Goal: Information Seeking & Learning: Learn about a topic

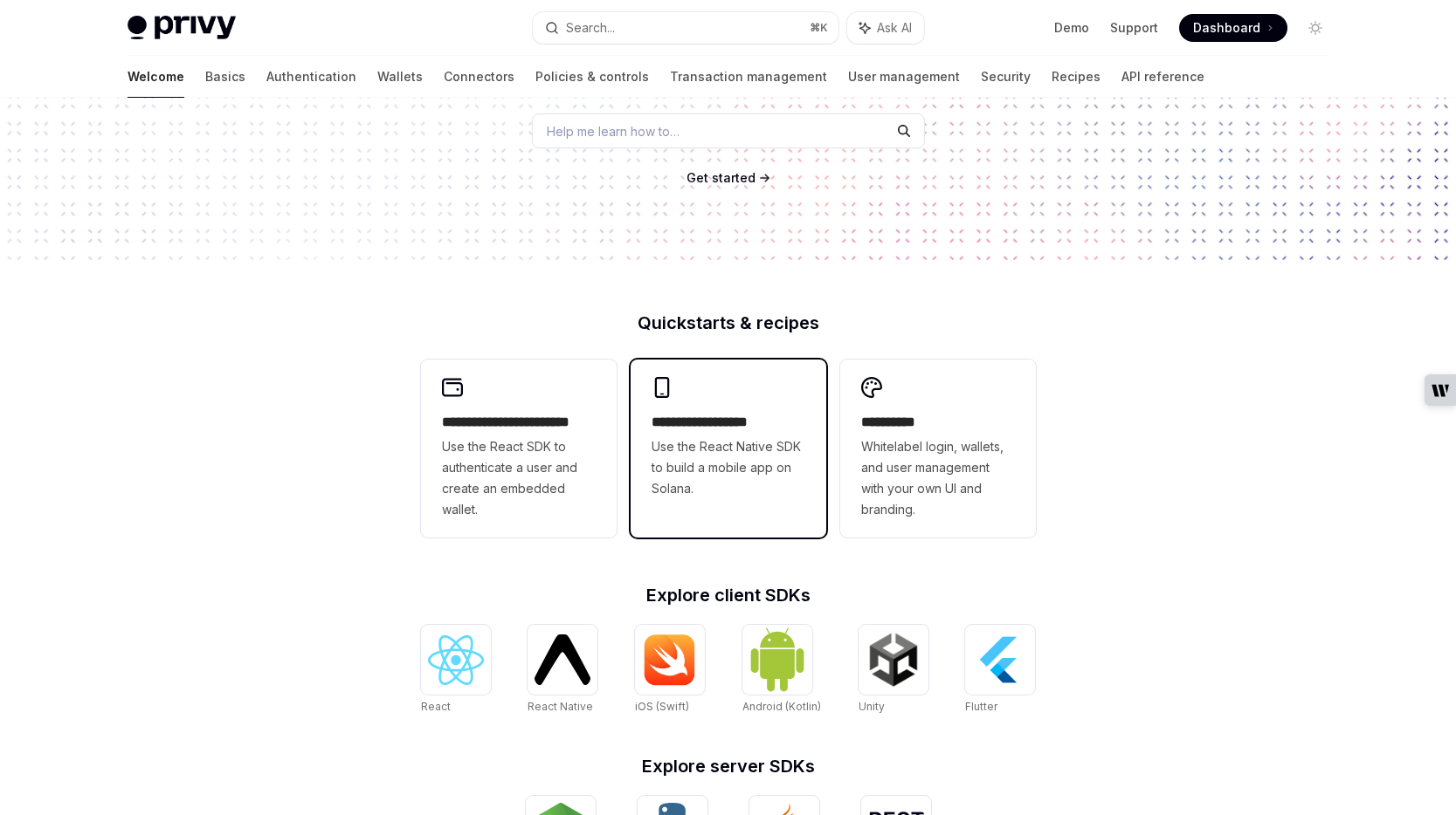
scroll to position [277, 0]
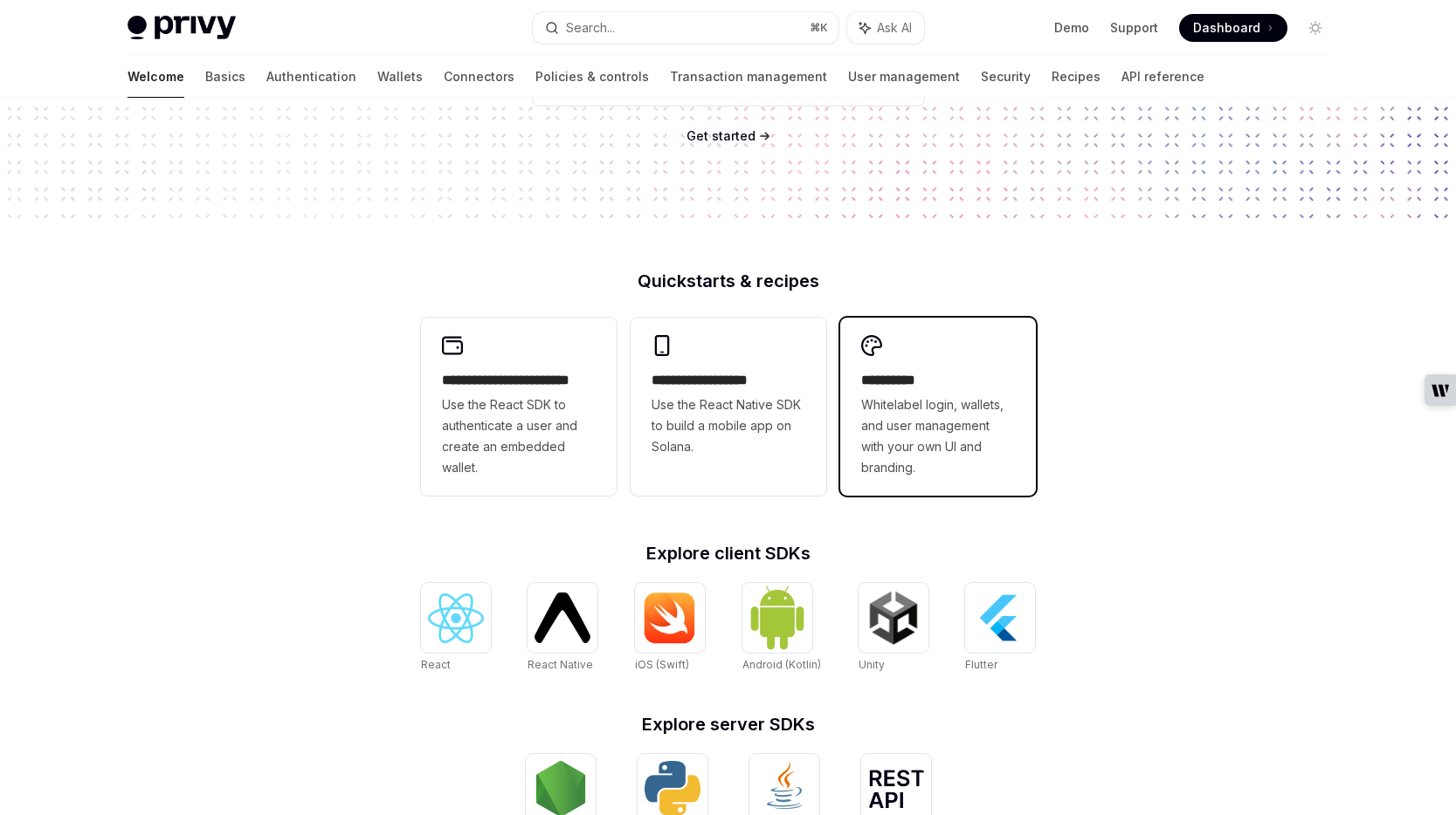
click at [918, 446] on span "Whitelabel login, wallets, and user management with your own UI and branding." at bounding box center [937, 437] width 154 height 84
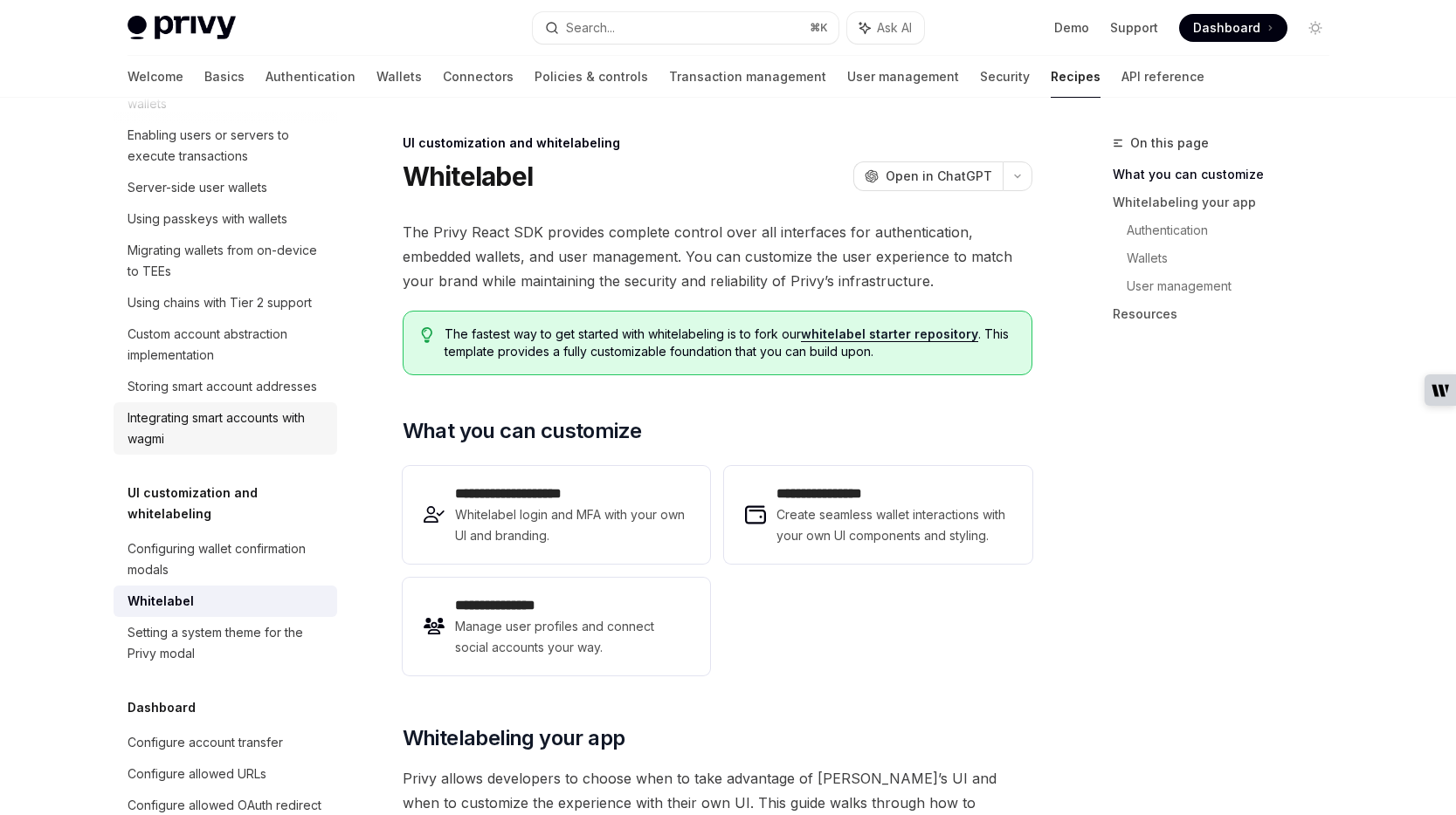
scroll to position [498, 0]
click at [169, 539] on div "Configuring wallet confirmation modals" at bounding box center [227, 560] width 199 height 42
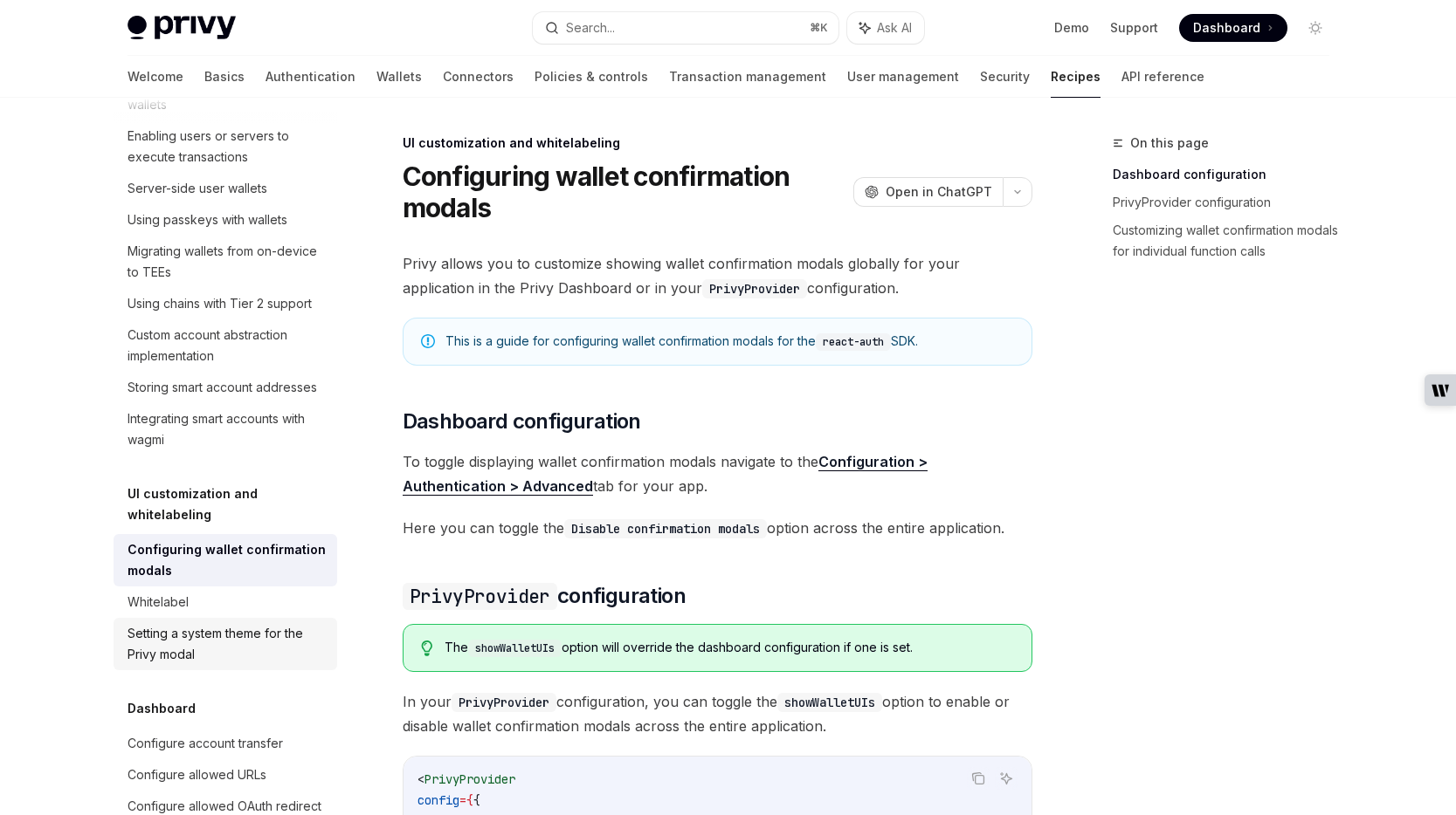
click at [194, 624] on div "Setting a system theme for the Privy modal" at bounding box center [227, 644] width 199 height 42
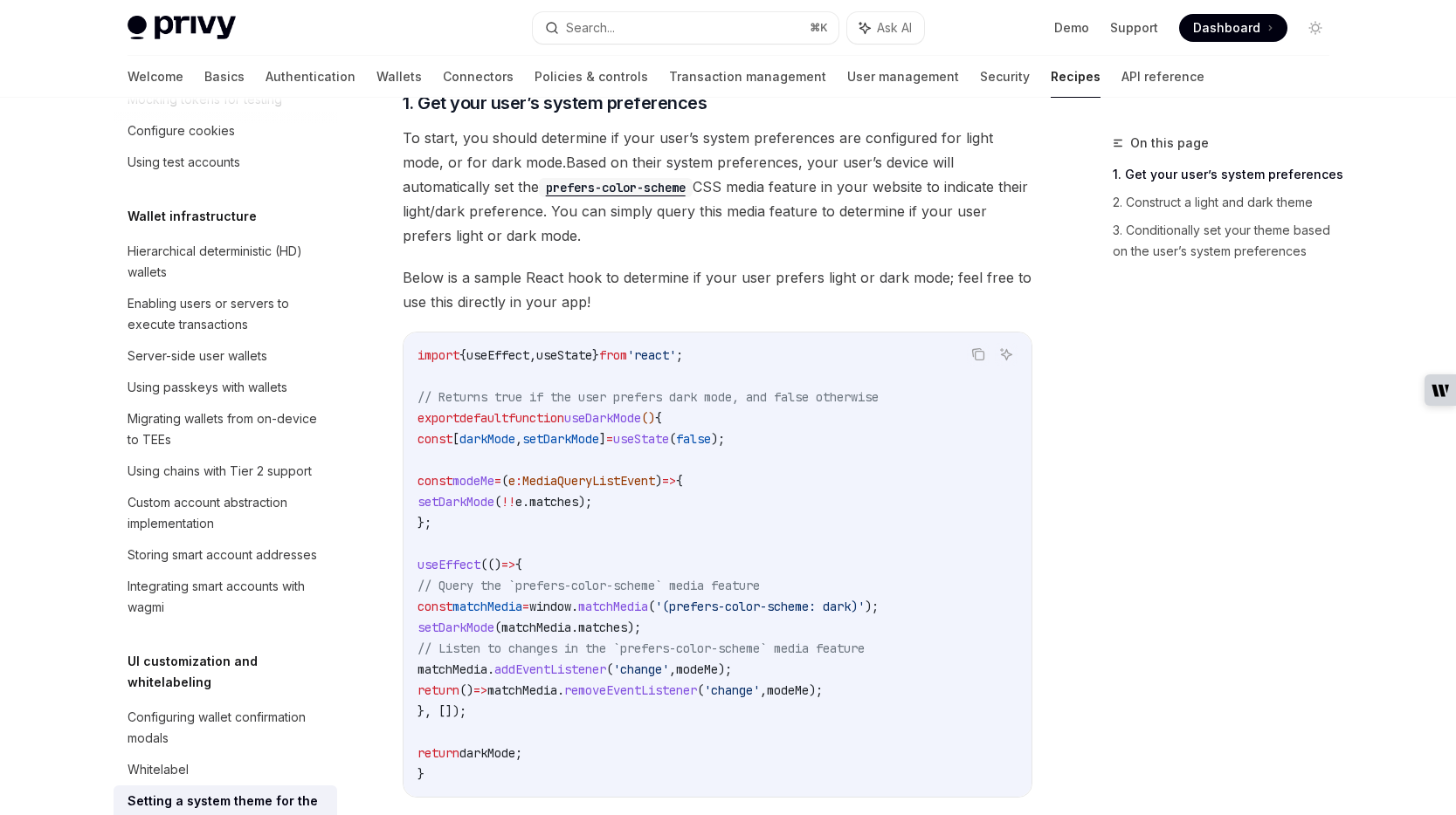
scroll to position [324, 0]
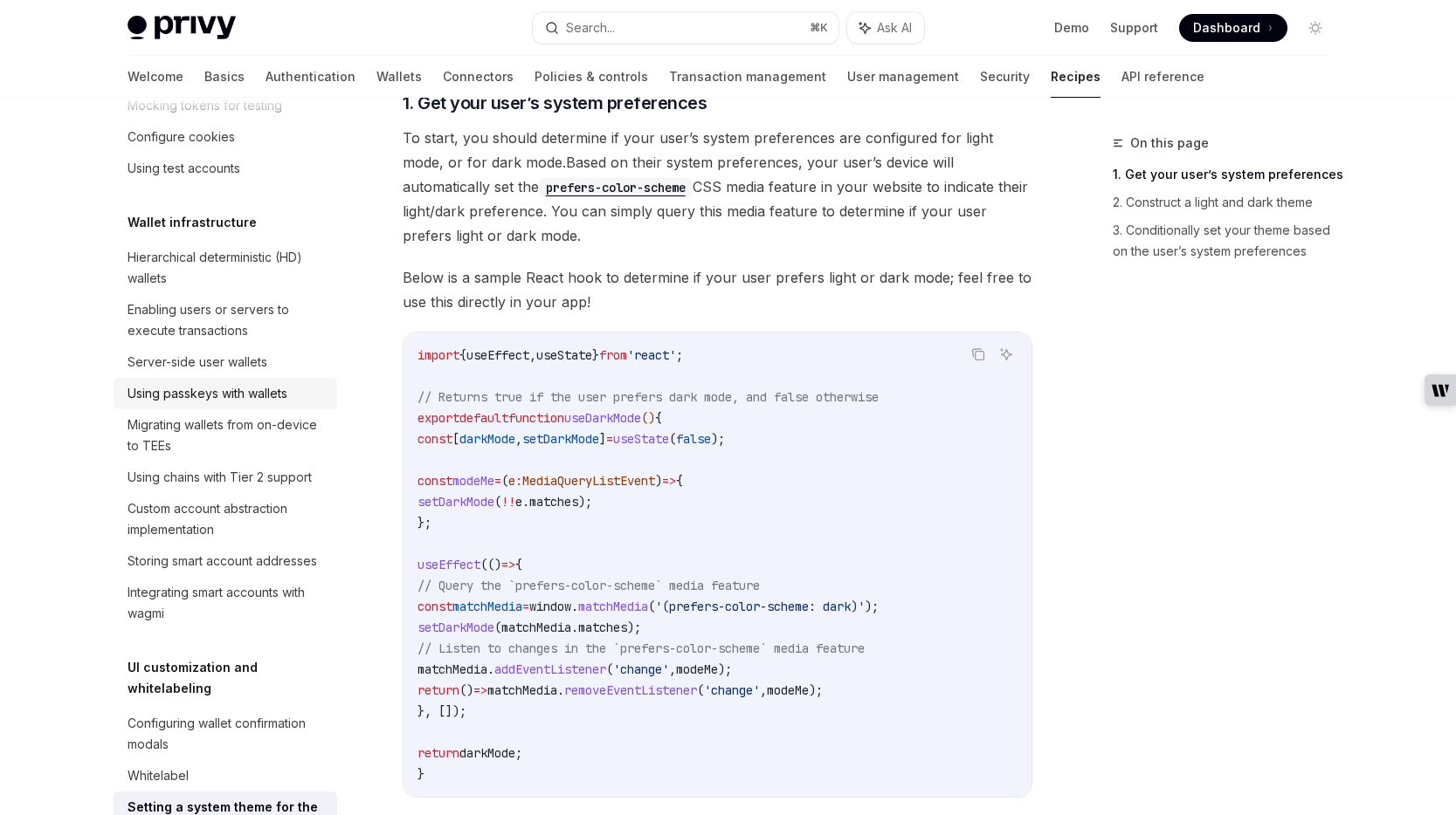
click at [199, 393] on div "Using passkeys with wallets" at bounding box center [207, 393] width 160 height 21
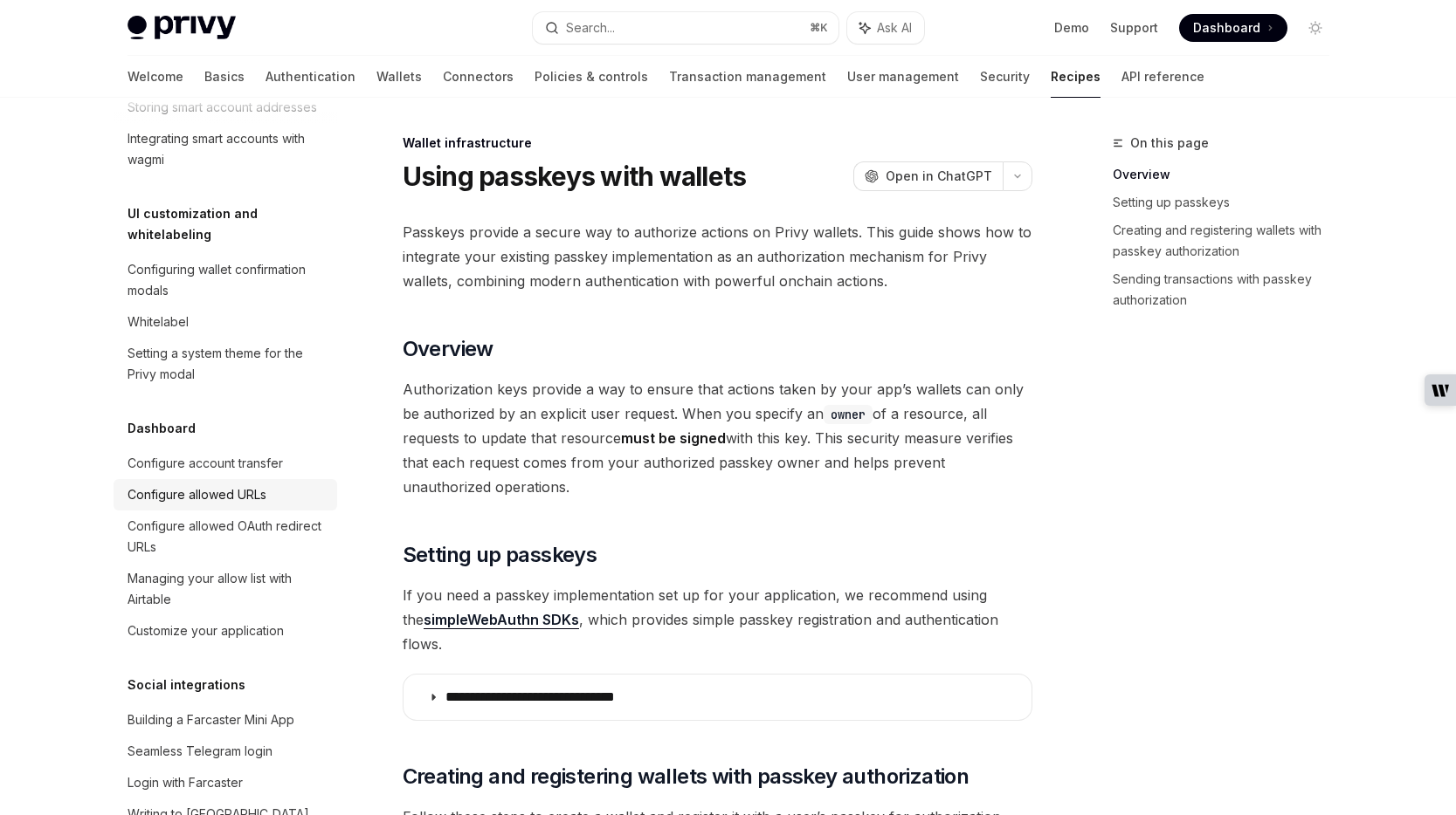
scroll to position [747, 0]
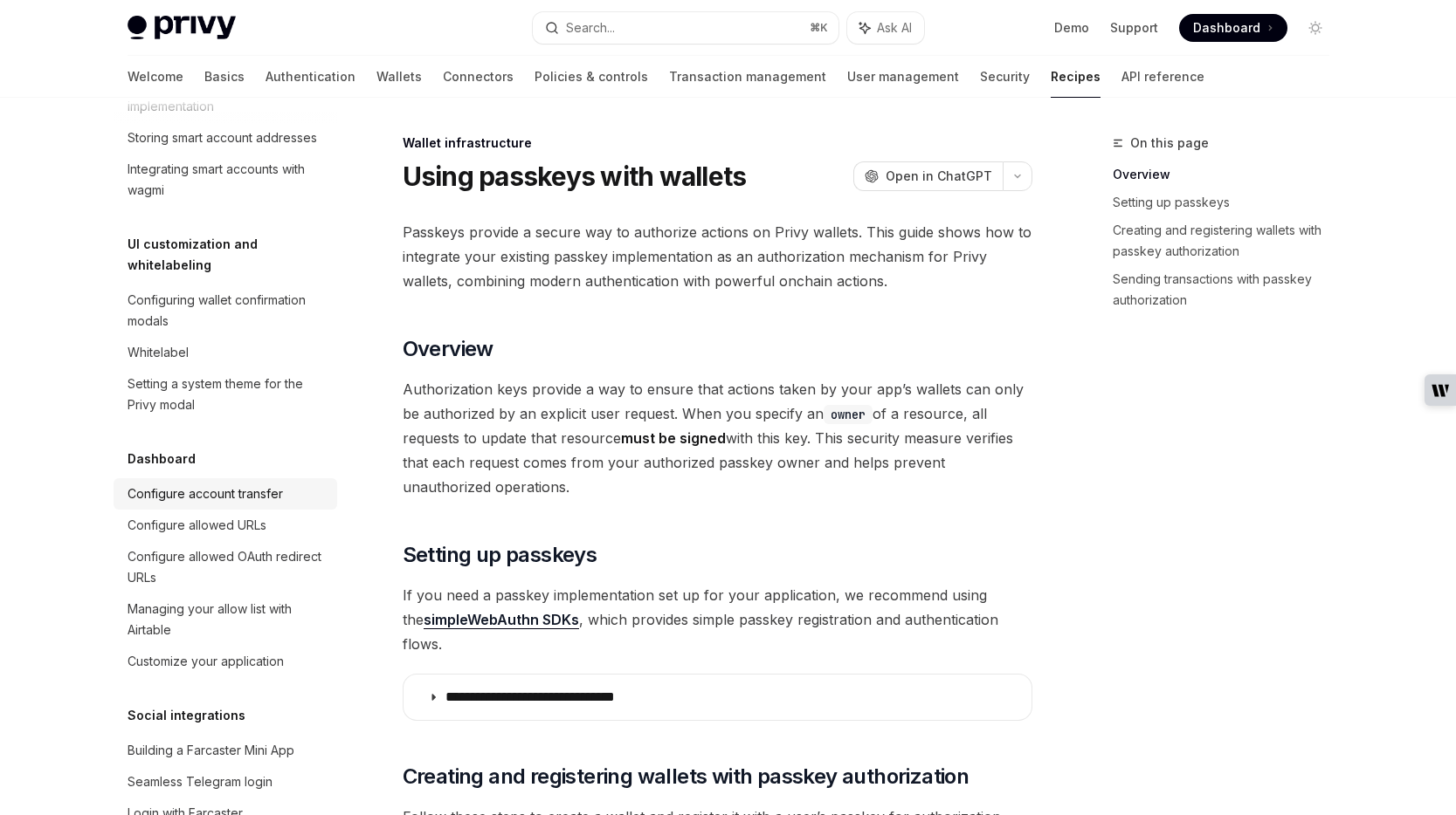
click at [197, 484] on div "Configure account transfer" at bounding box center [205, 494] width 156 height 21
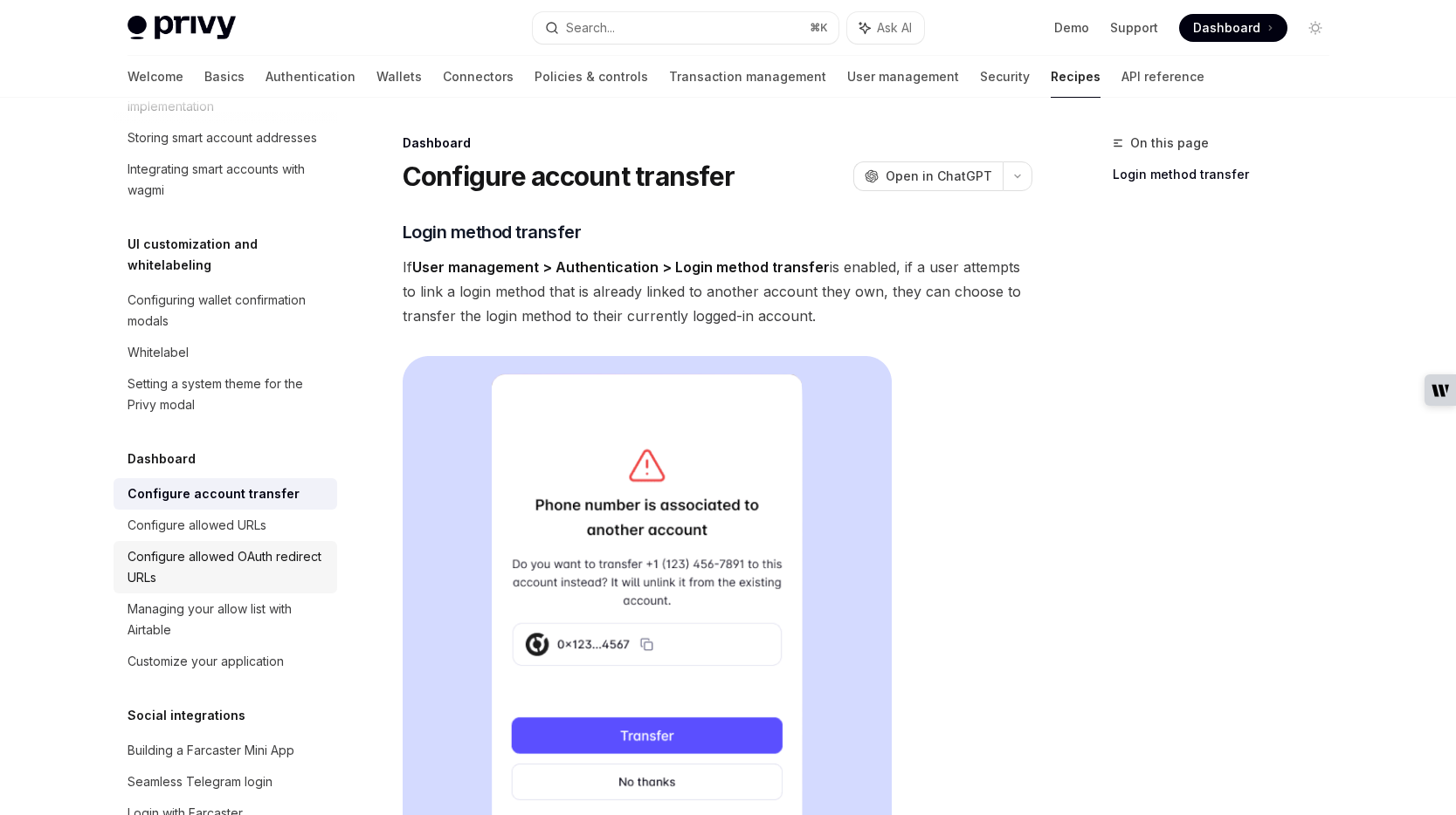
click at [183, 547] on div "Configure allowed OAuth redirect URLs" at bounding box center [227, 568] width 199 height 42
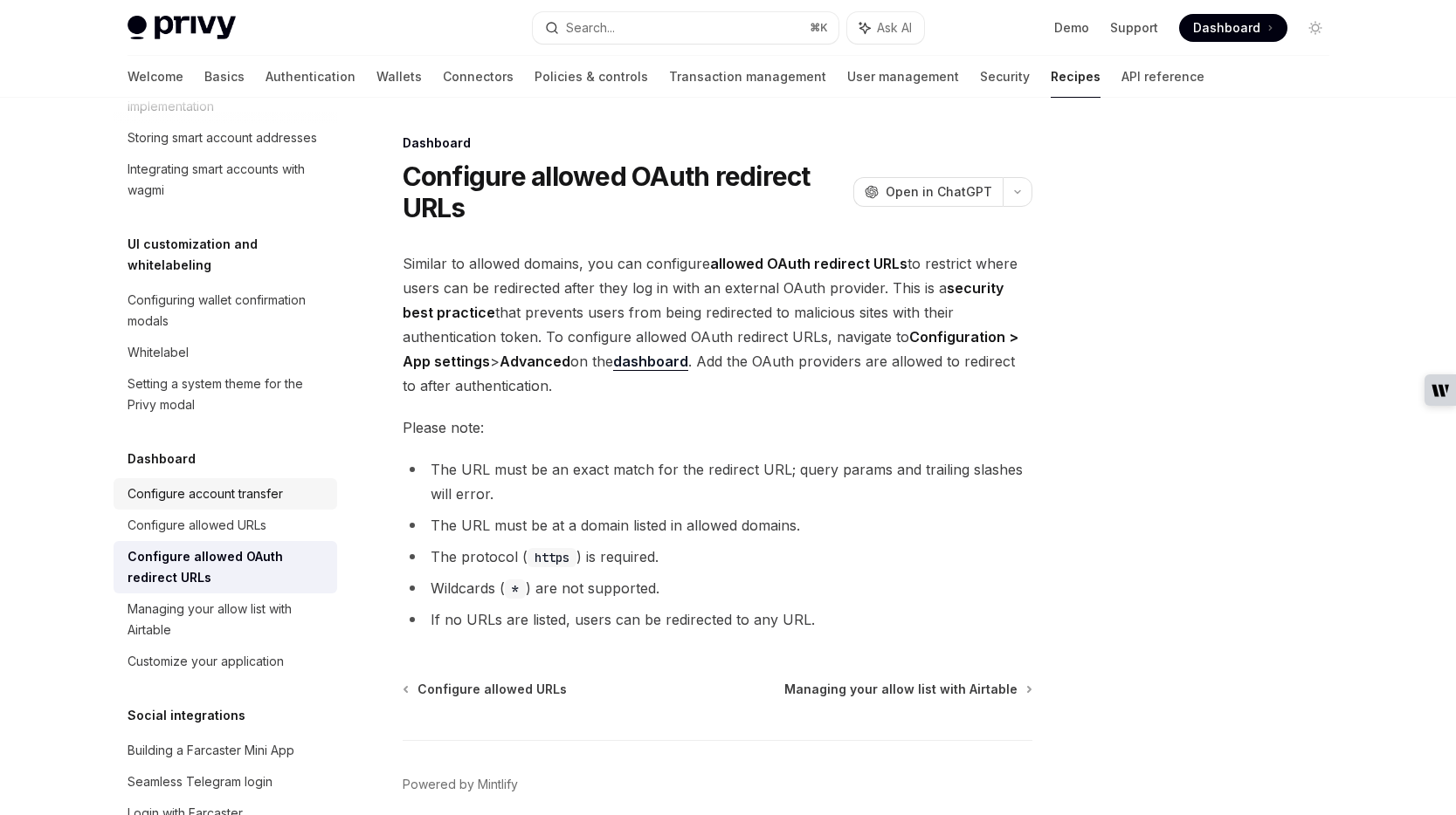
scroll to position [790, 0]
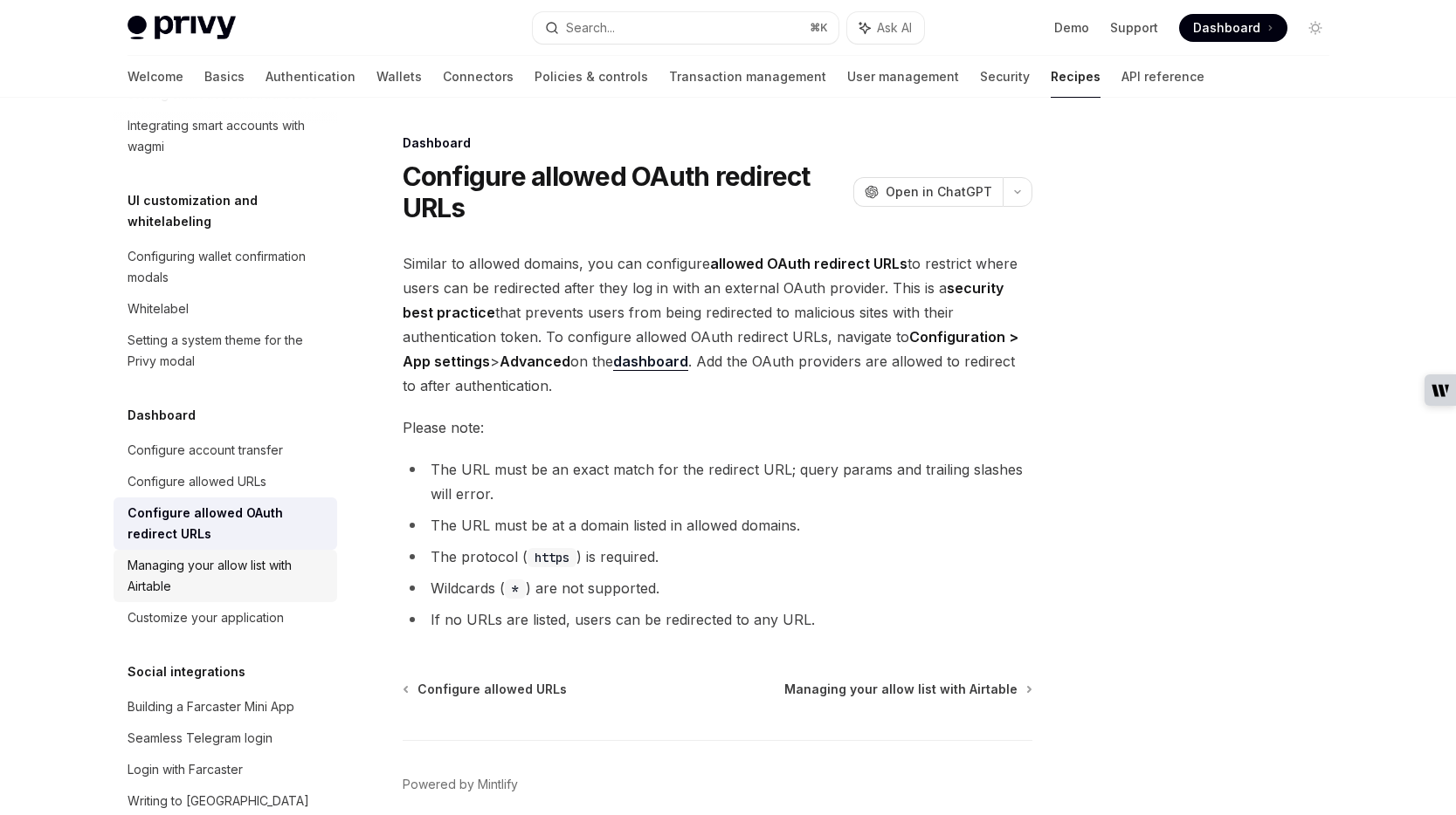
click at [217, 555] on div "Managing your allow list with Airtable" at bounding box center [227, 576] width 199 height 42
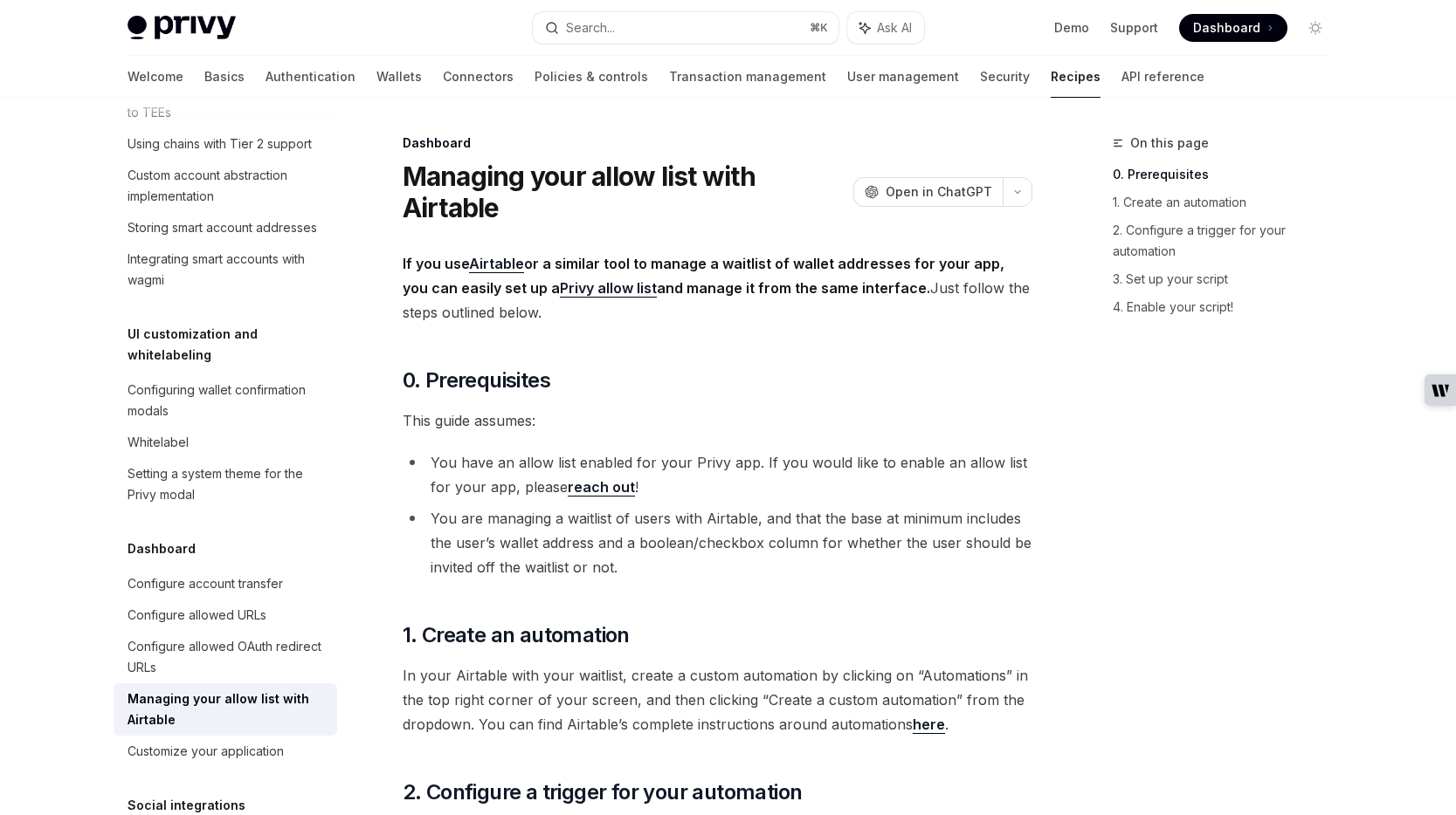
scroll to position [659, 0]
click at [216, 464] on div "Setting a system theme for the Privy modal" at bounding box center [227, 483] width 199 height 42
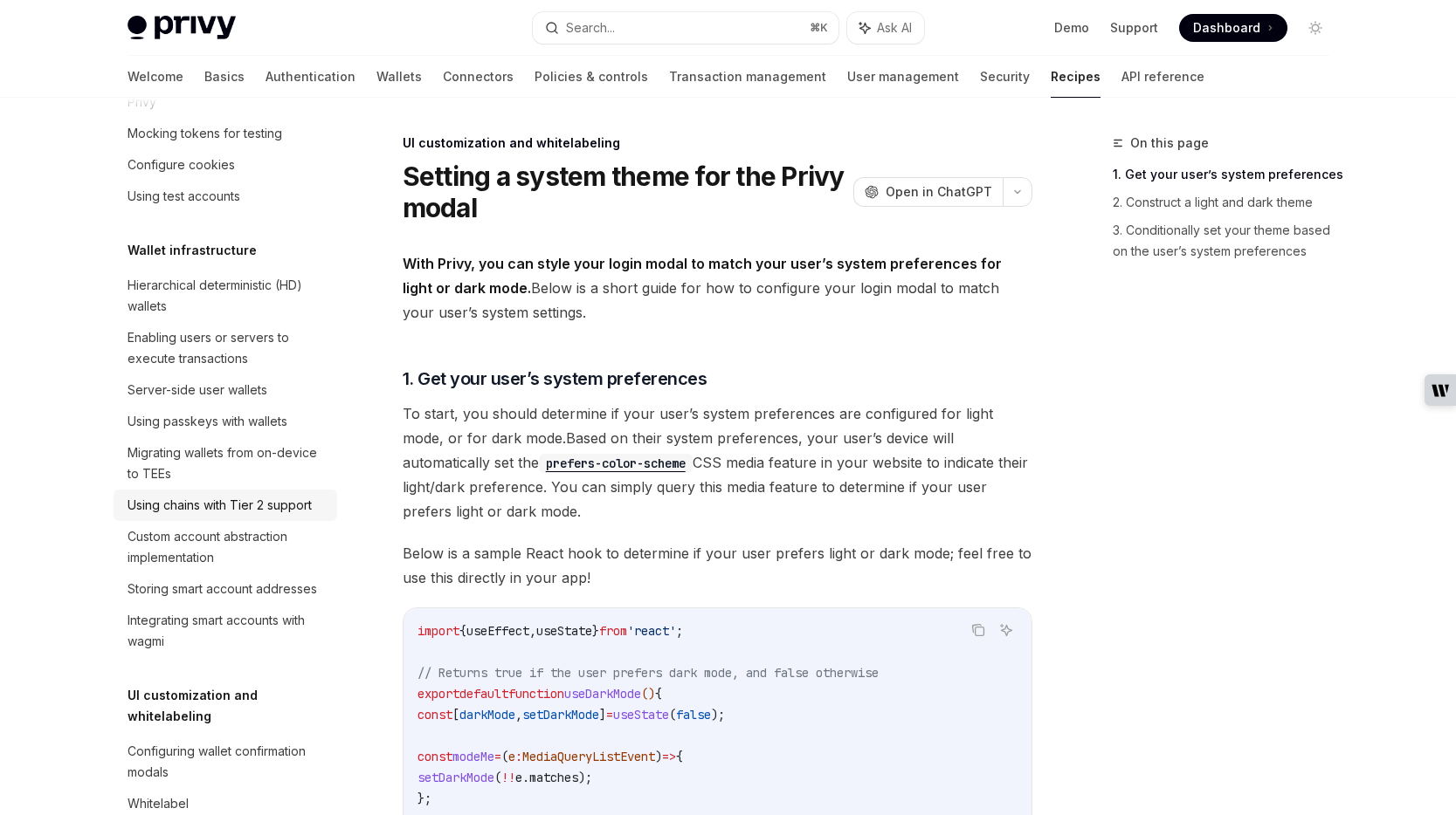
scroll to position [336, 0]
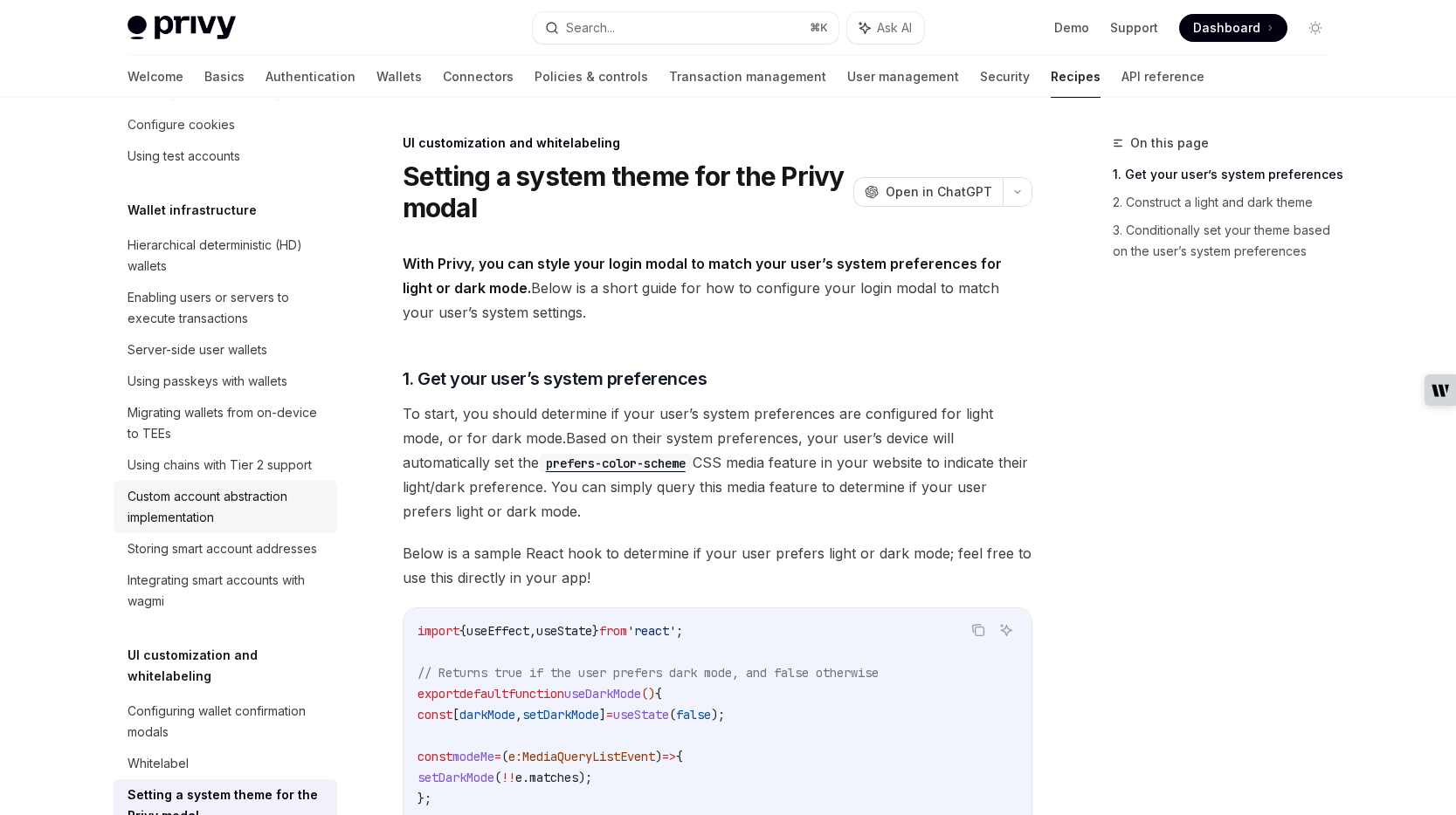
click at [236, 521] on div "Custom account abstraction implementation" at bounding box center [227, 507] width 199 height 42
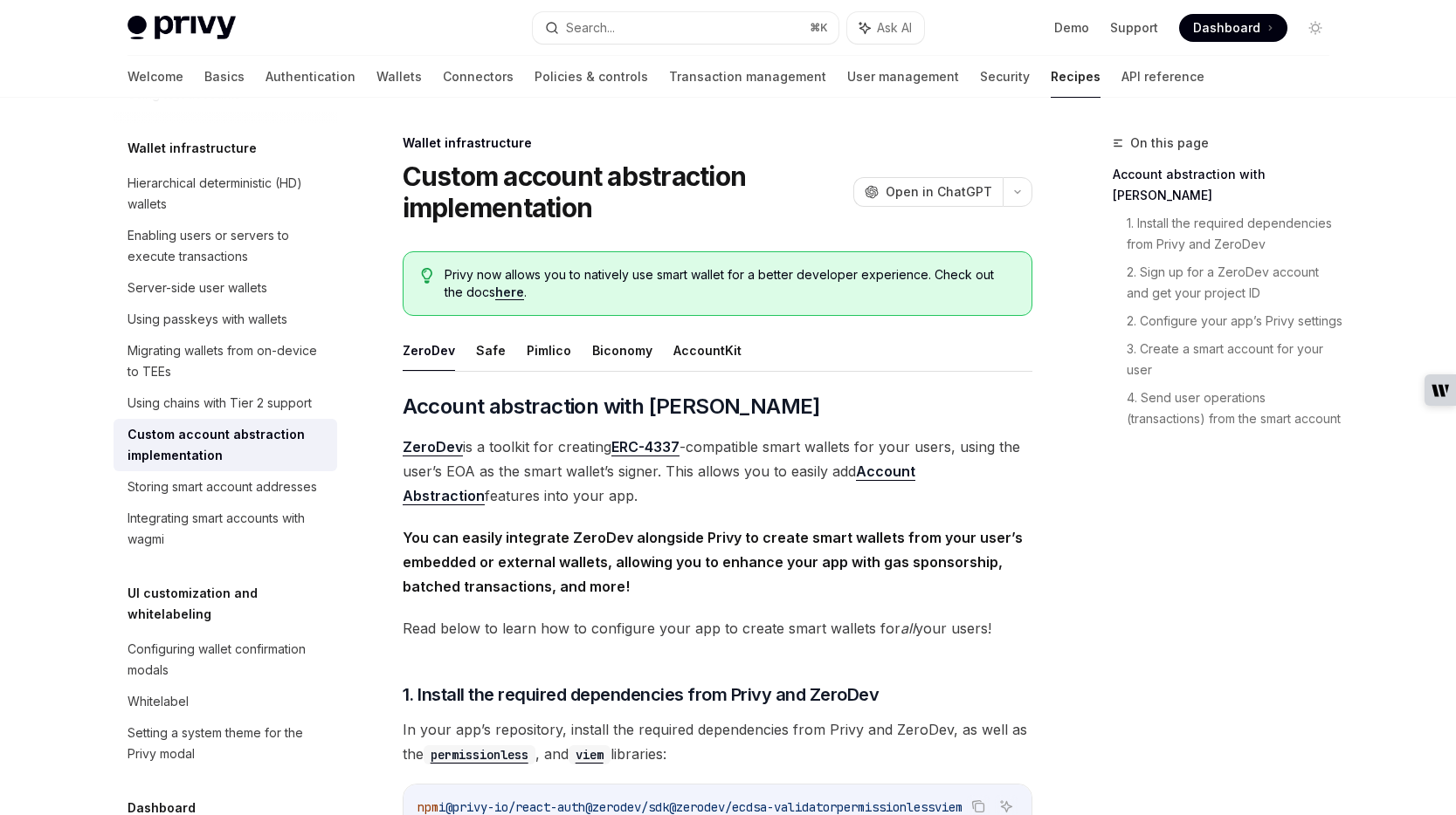
scroll to position [394, 0]
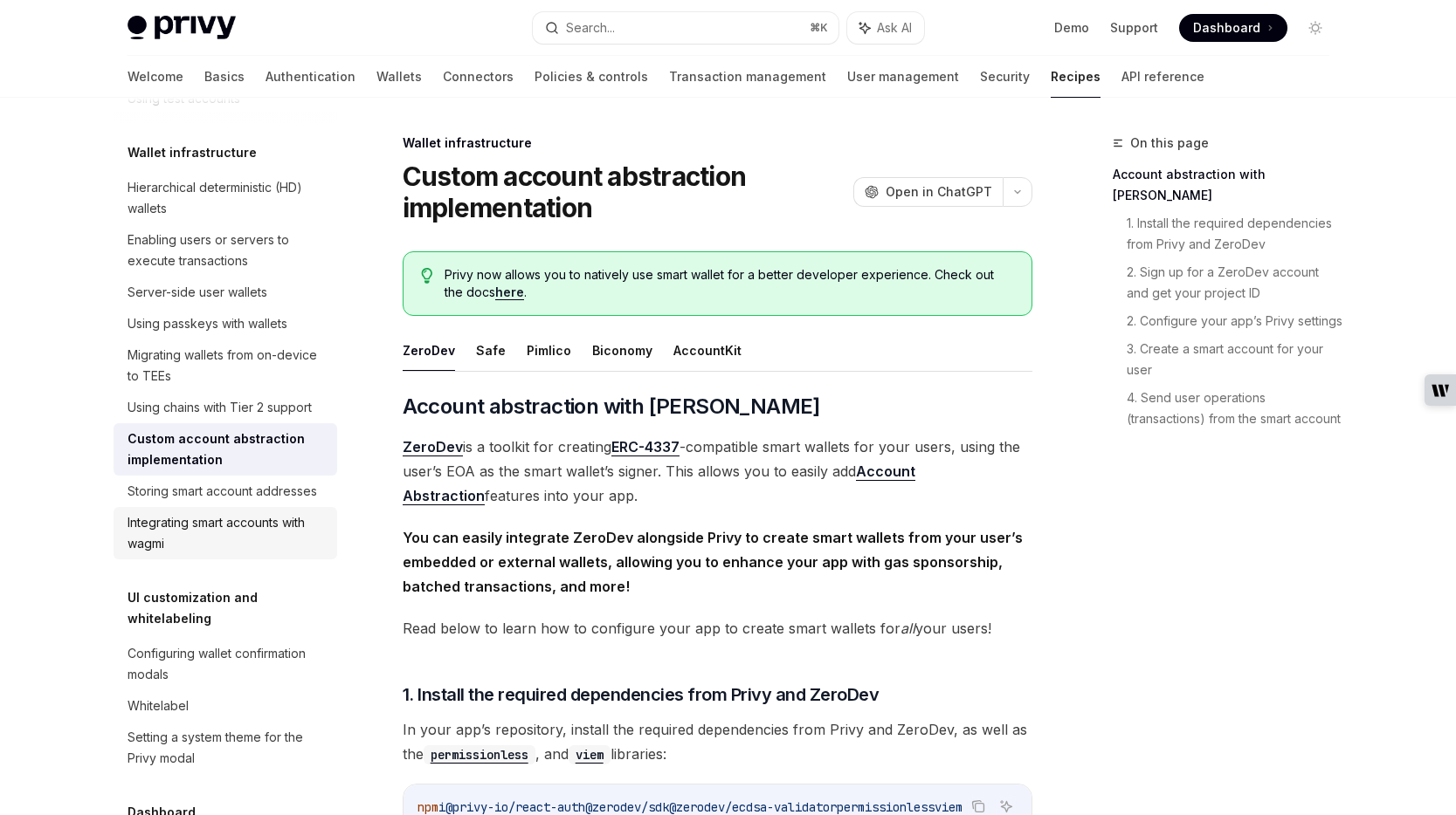
click at [208, 518] on div "Integrating smart accounts with wagmi" at bounding box center [227, 533] width 199 height 42
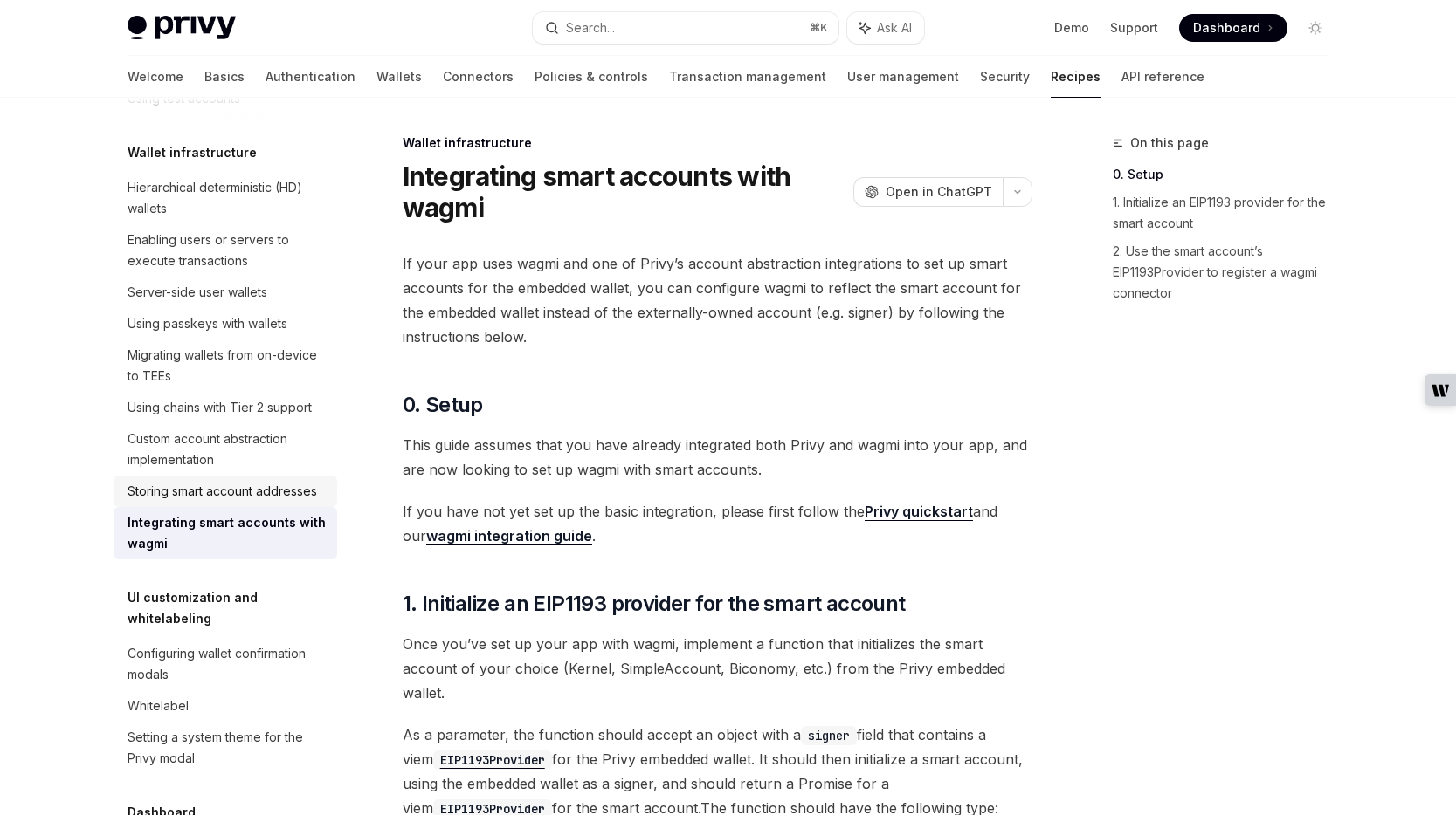
click at [213, 486] on div "Storing smart account addresses" at bounding box center [222, 491] width 189 height 21
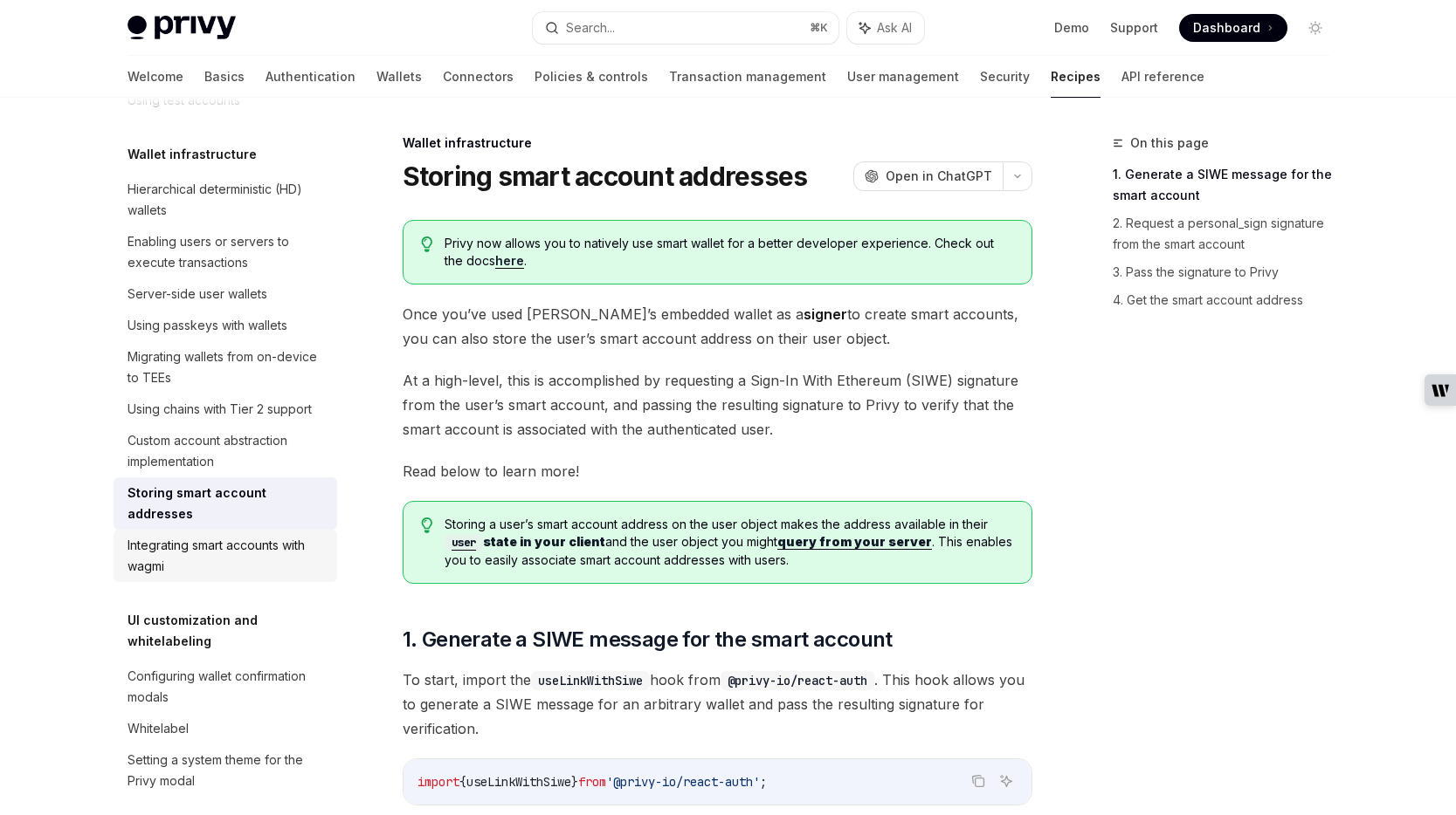
click at [213, 535] on div "Integrating smart accounts with wagmi" at bounding box center [227, 556] width 199 height 42
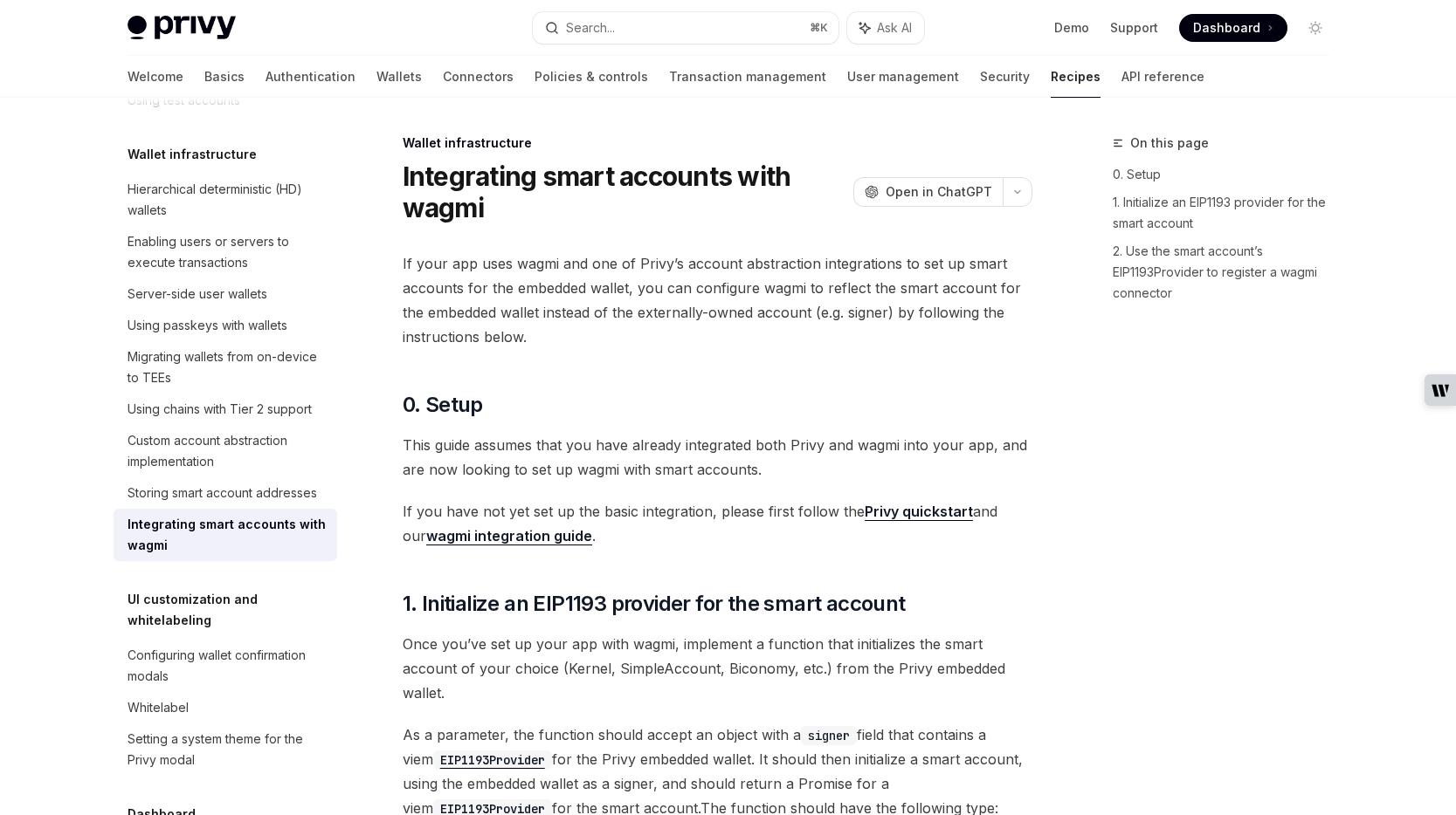
scroll to position [393, 0]
click at [202, 340] on link "Migrating wallets from on-device to TEEs" at bounding box center [226, 367] width 224 height 53
type textarea "*"
